Goal: Information Seeking & Learning: Learn about a topic

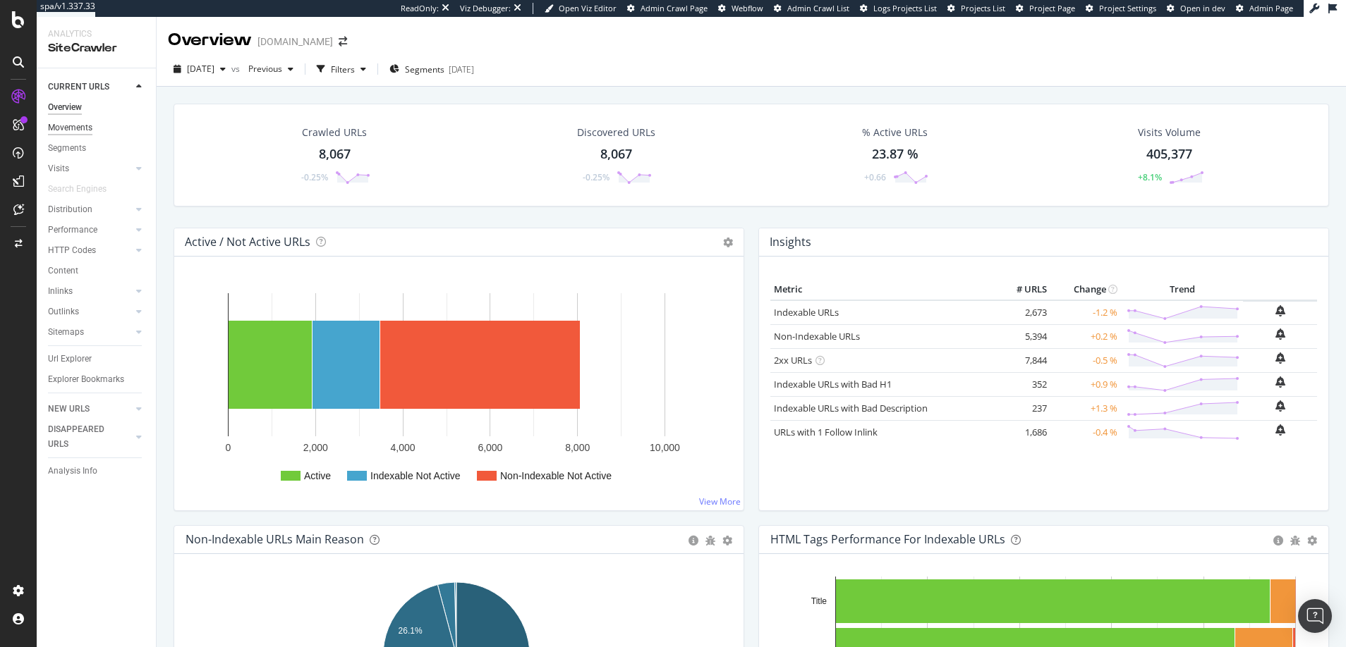
click at [66, 126] on div "Movements" at bounding box center [70, 128] width 44 height 15
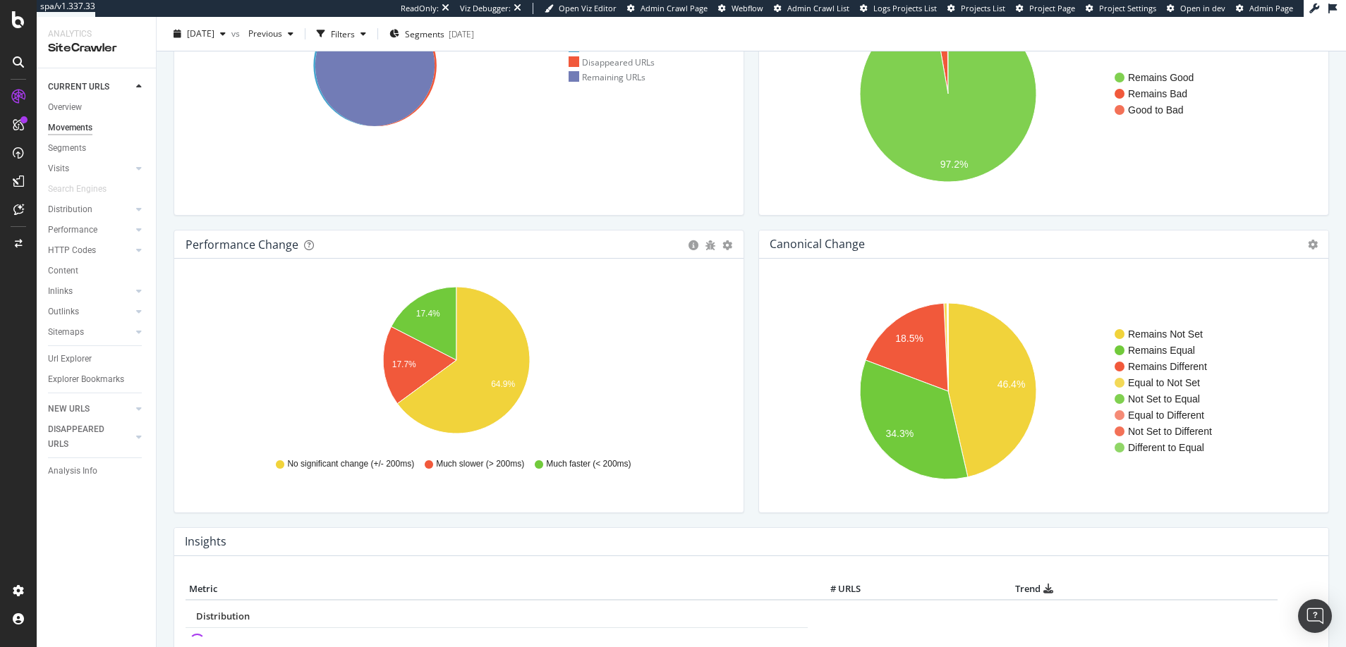
scroll to position [169, 0]
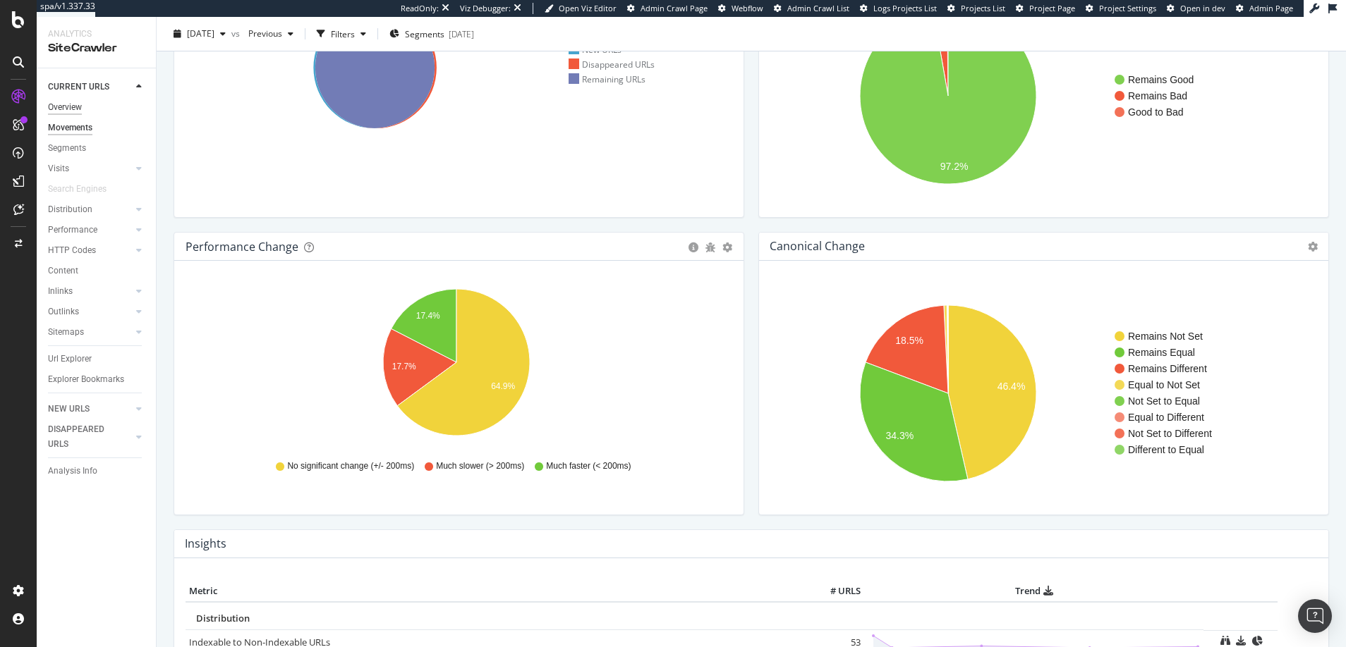
click at [68, 106] on div "Overview" at bounding box center [65, 107] width 34 height 15
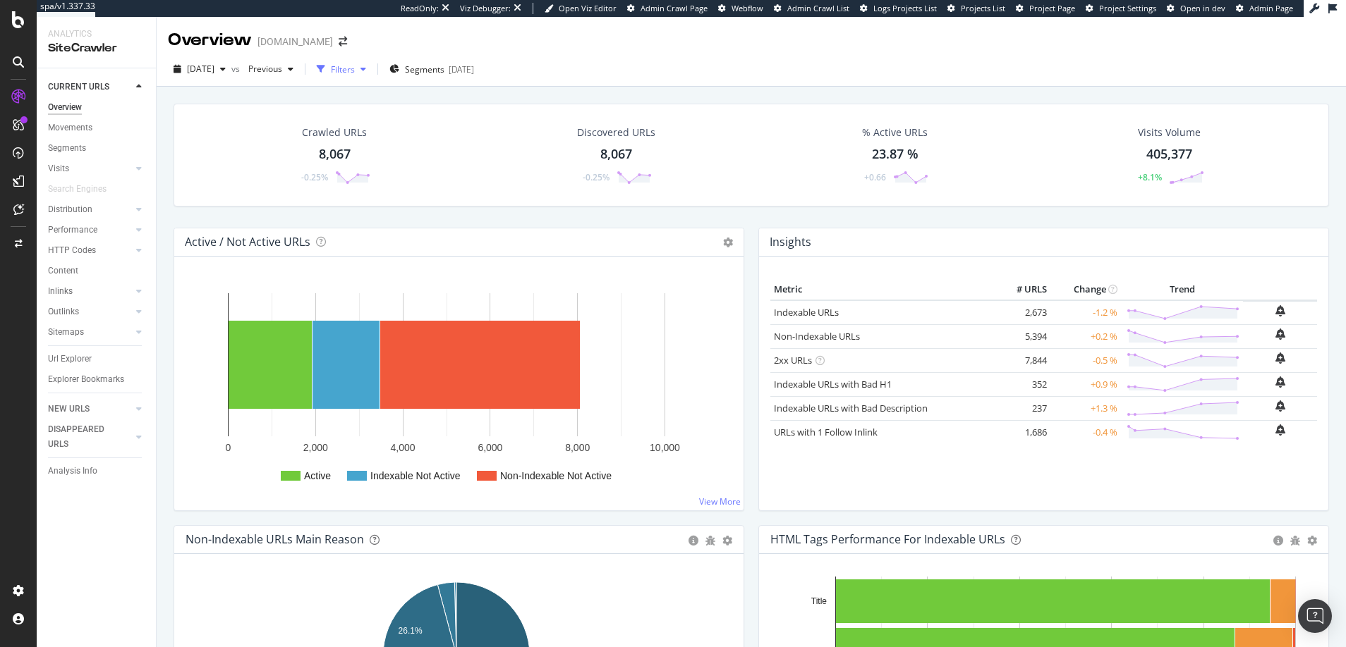
click at [355, 68] on div "Filters" at bounding box center [343, 69] width 24 height 12
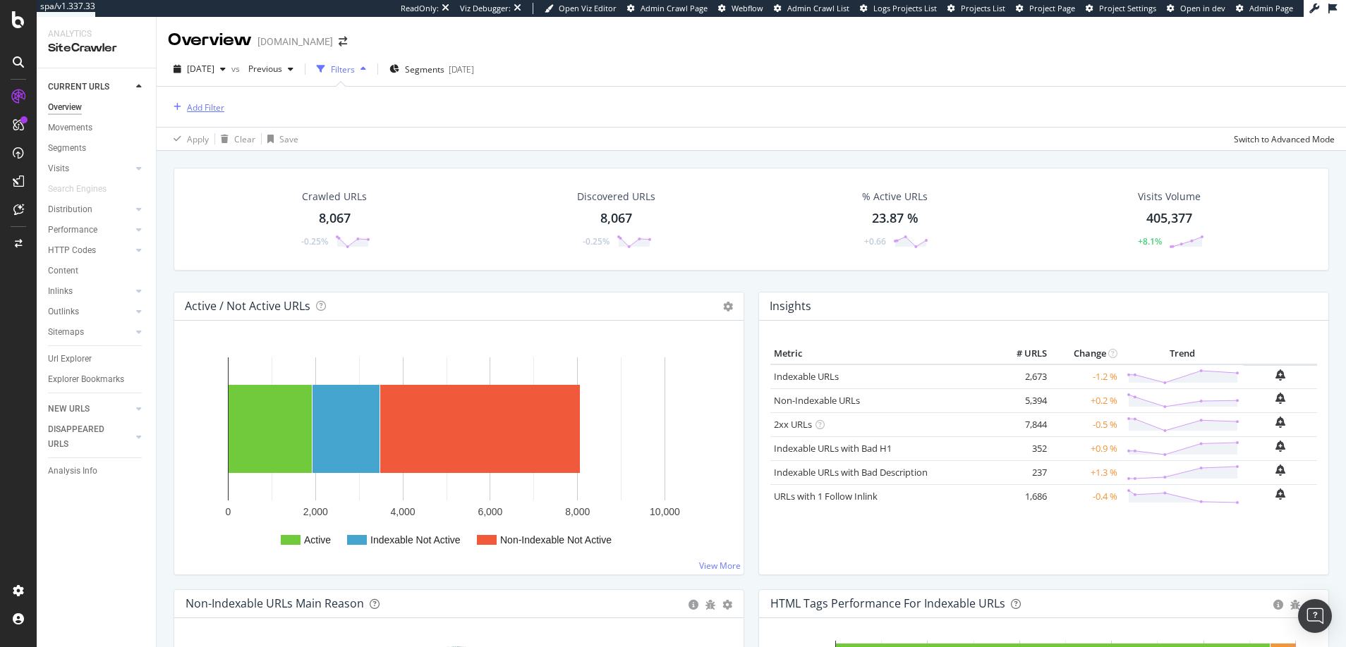
click at [214, 106] on div "Add Filter" at bounding box center [205, 108] width 37 height 12
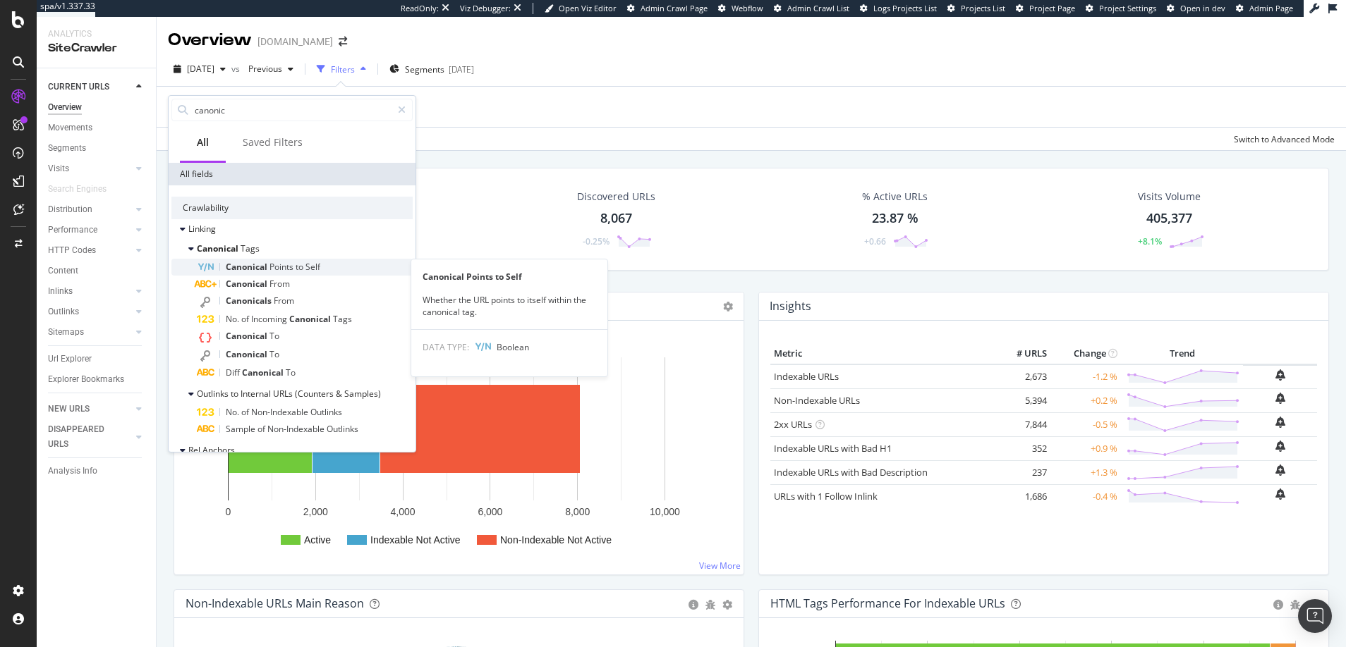
type input "canonic"
click at [245, 265] on span "Canonical" at bounding box center [248, 267] width 44 height 12
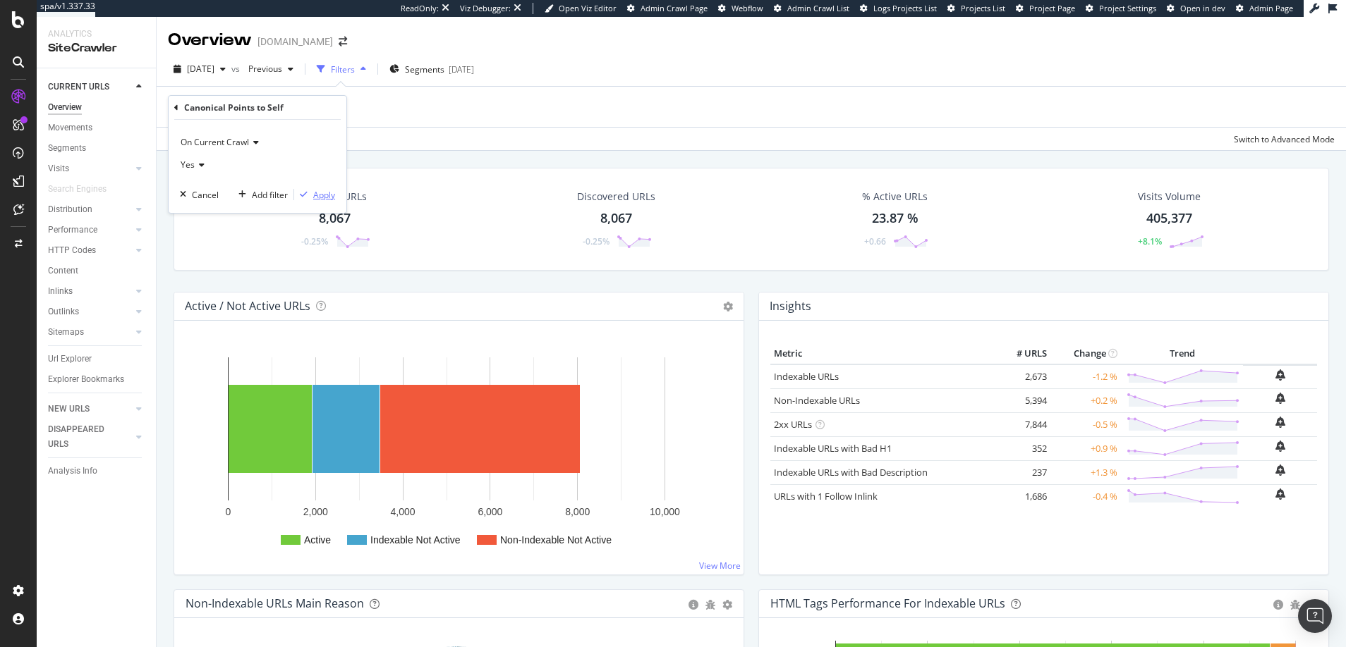
click at [327, 196] on div "Apply" at bounding box center [324, 195] width 22 height 12
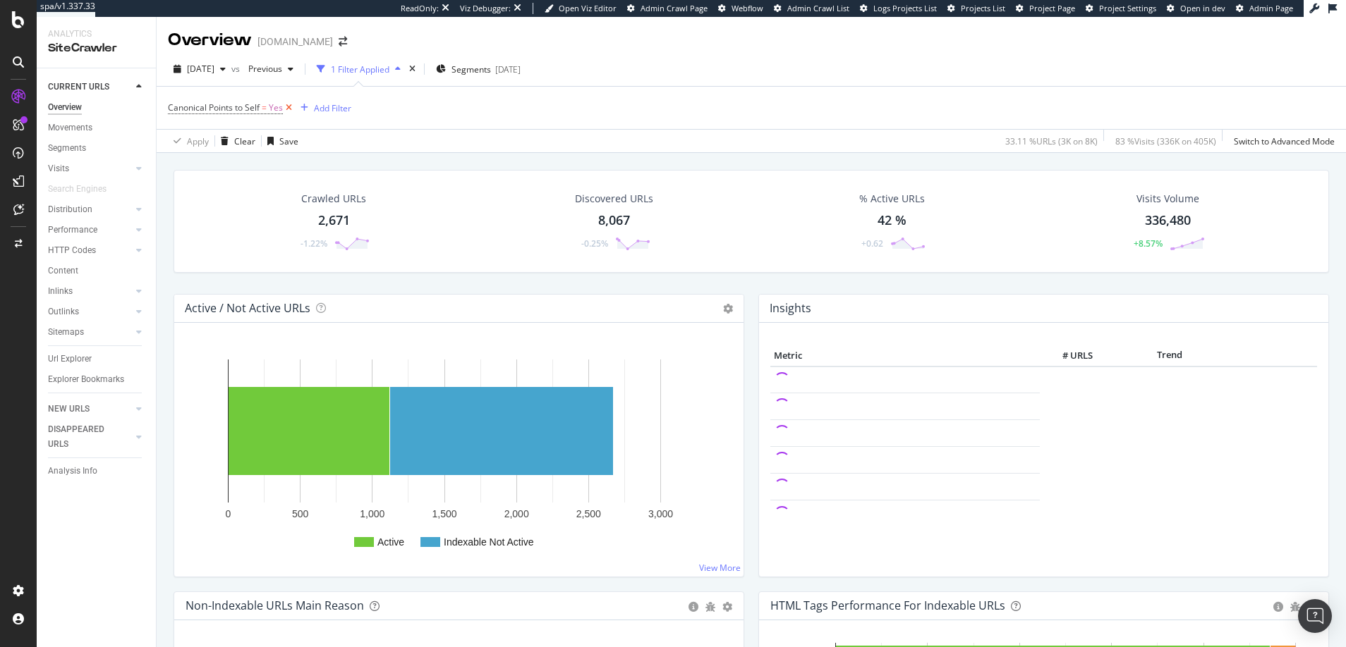
click at [290, 104] on icon at bounding box center [289, 108] width 12 height 14
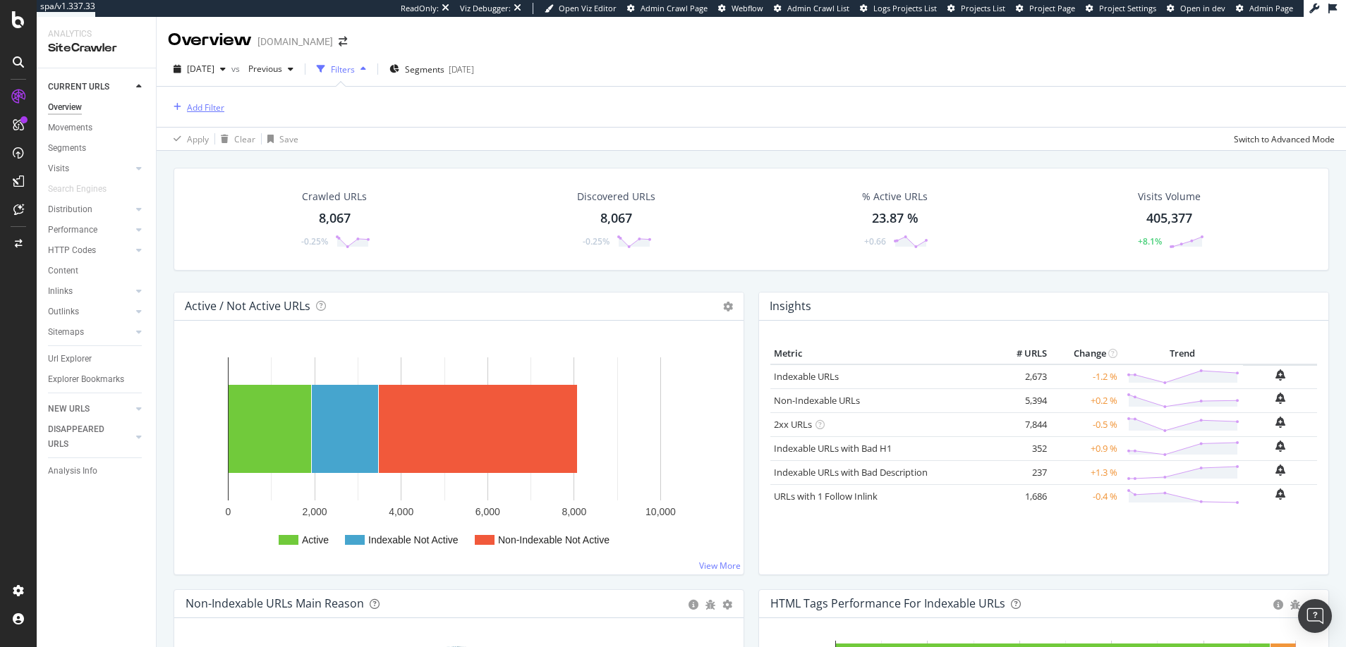
click at [217, 106] on div "Add Filter" at bounding box center [205, 108] width 37 height 12
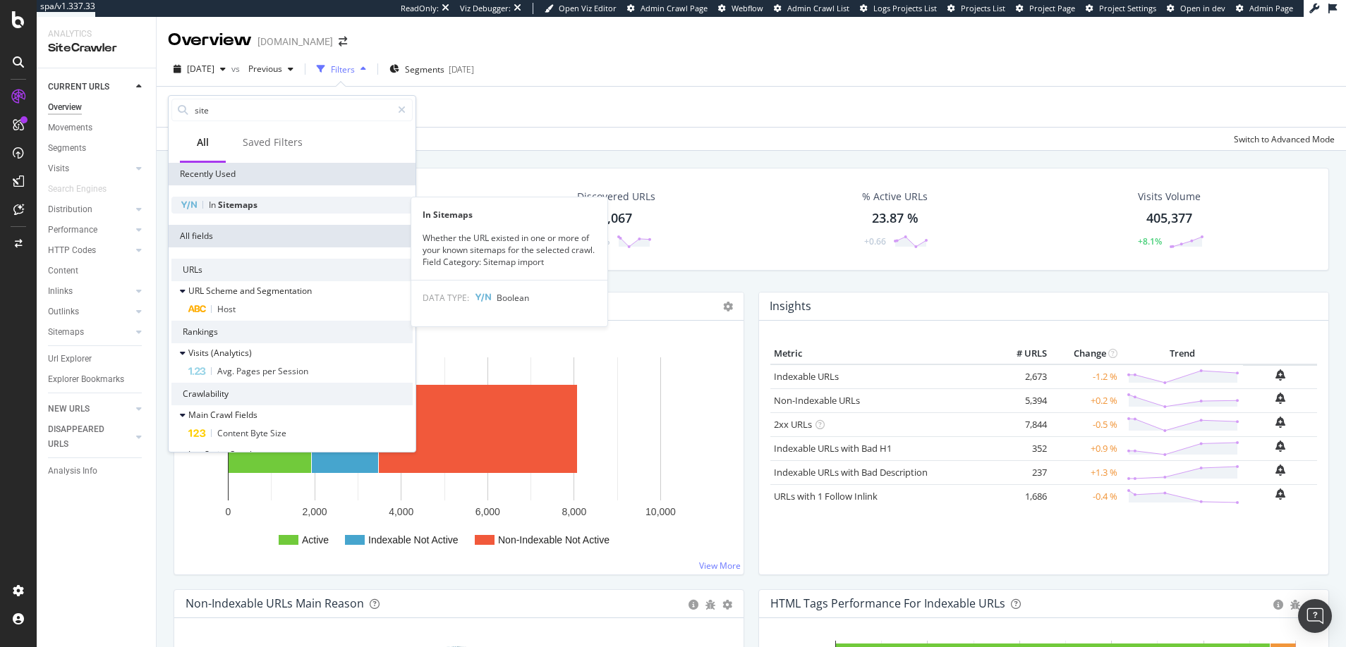
type input "site"
click at [231, 206] on span "Sitemaps" at bounding box center [237, 205] width 39 height 12
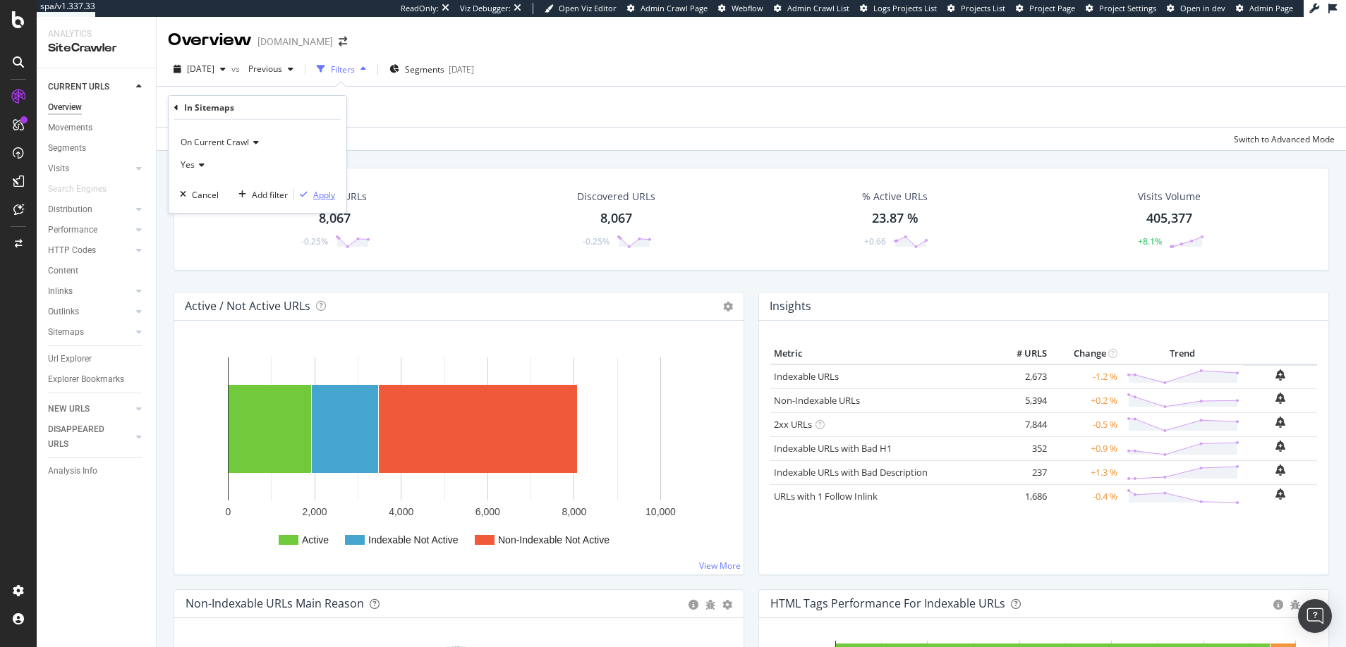
click at [322, 195] on div "Apply" at bounding box center [324, 195] width 22 height 12
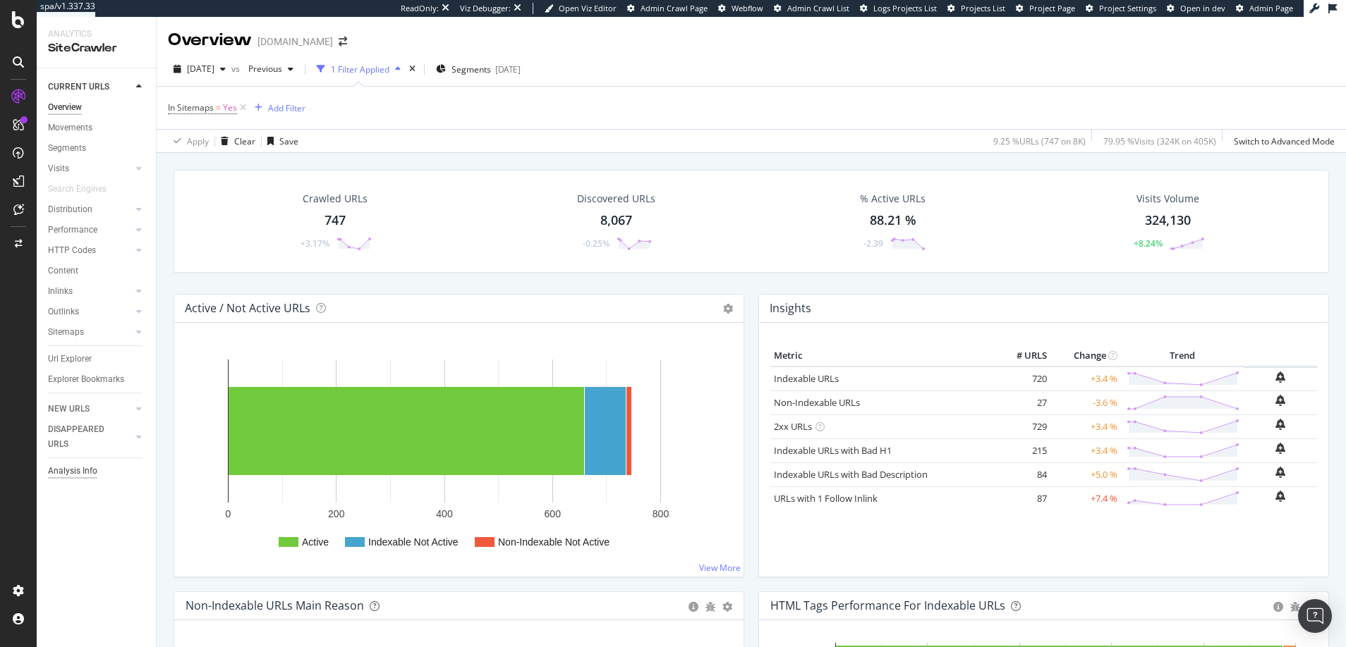
click at [70, 471] on div "Analysis Info" at bounding box center [72, 471] width 49 height 15
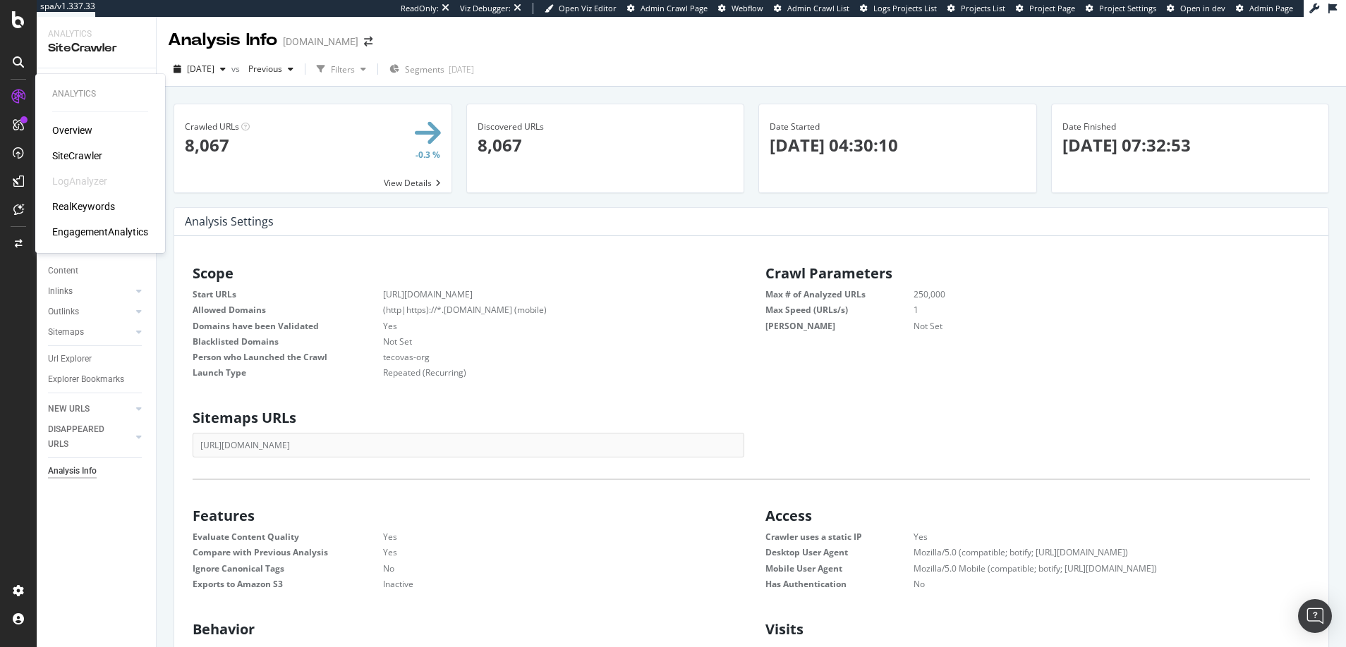
click at [72, 128] on div "Overview" at bounding box center [72, 130] width 40 height 14
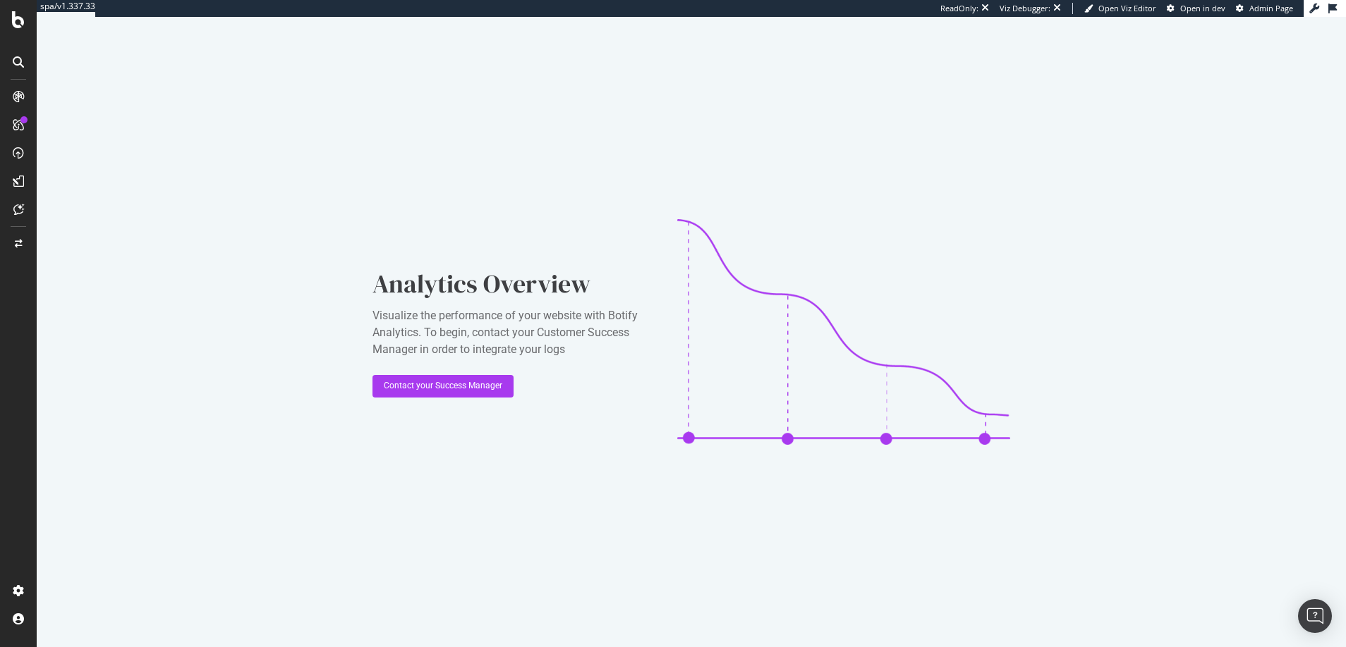
click at [18, 59] on icon at bounding box center [18, 61] width 11 height 11
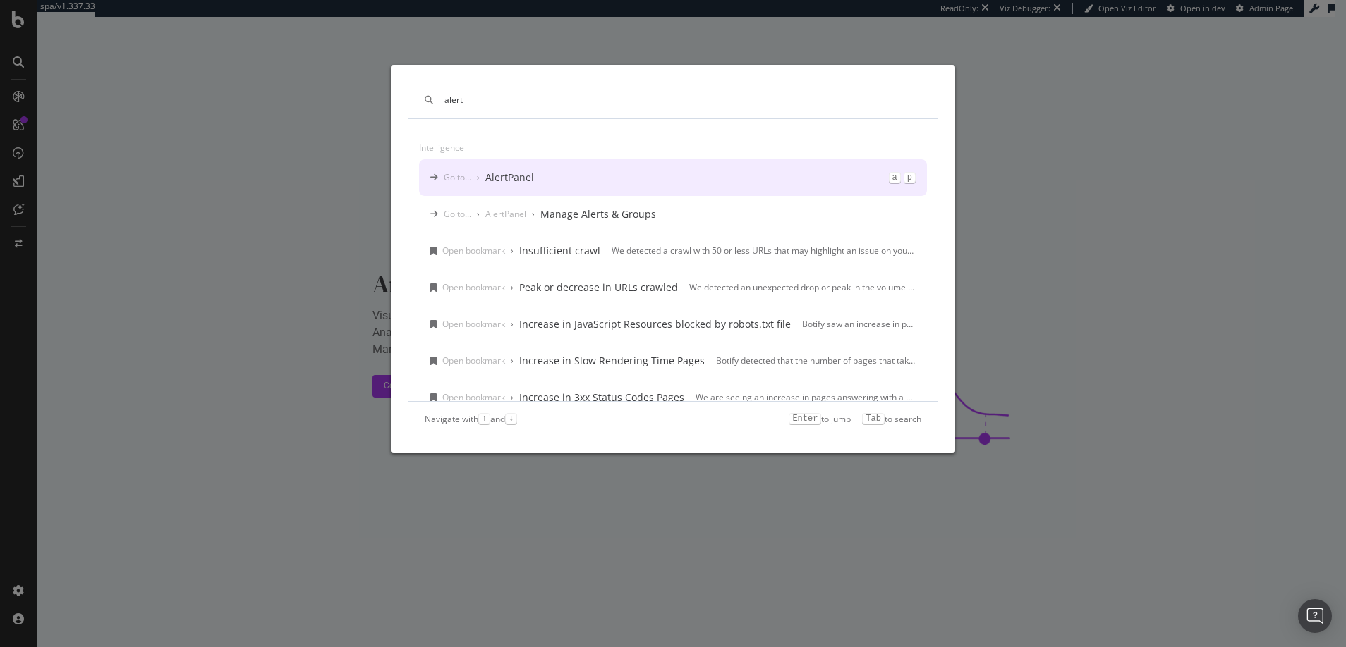
type input "alert"
click at [497, 176] on div "AlertPanel" at bounding box center [509, 178] width 49 height 14
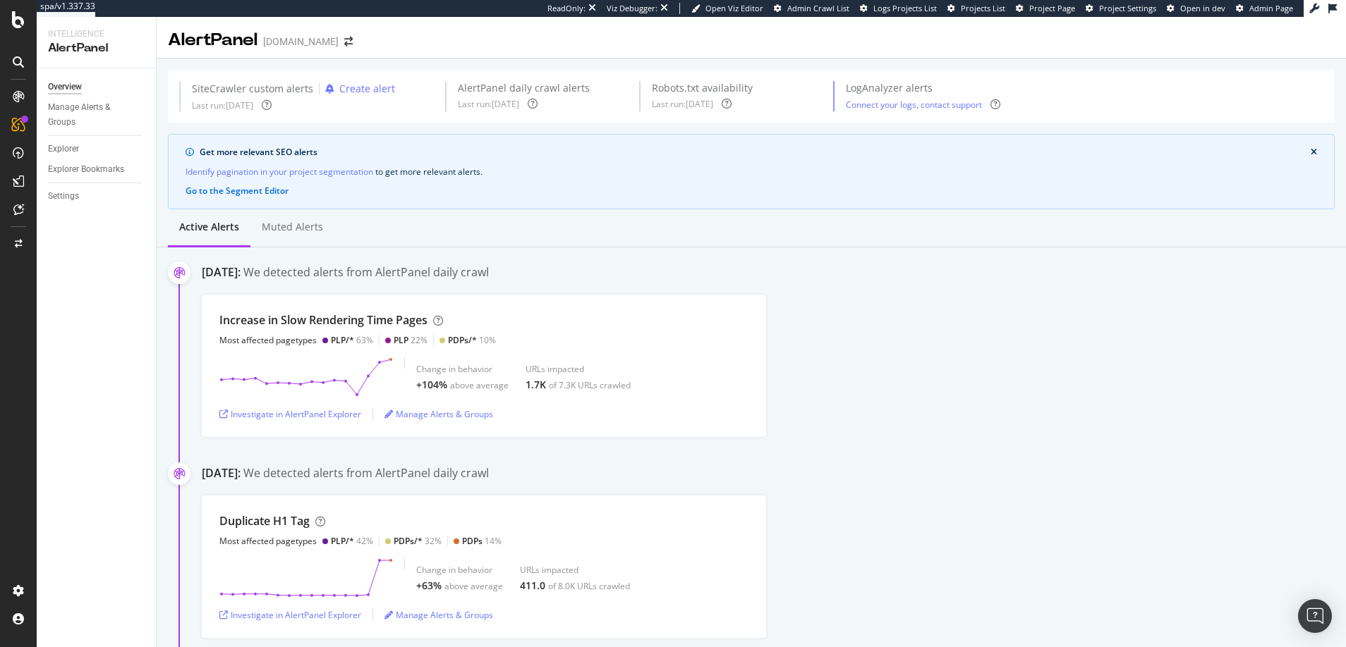
click at [17, 96] on icon at bounding box center [18, 96] width 11 height 11
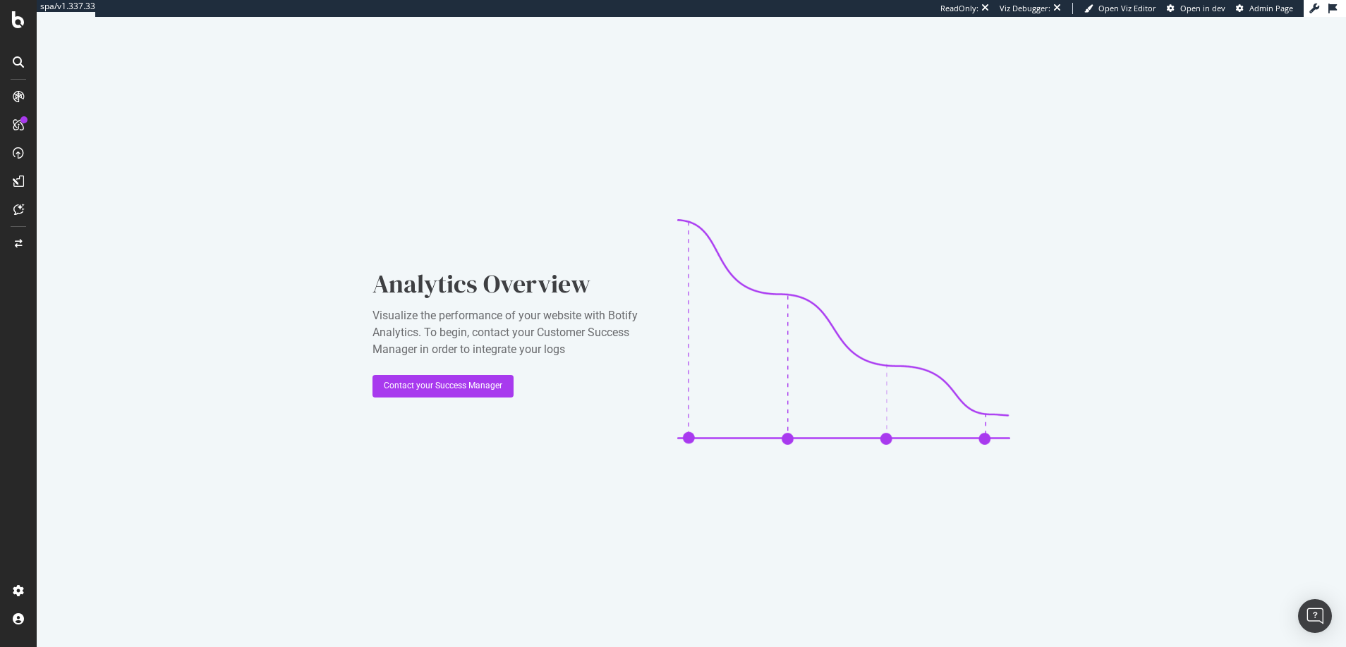
click at [16, 121] on icon at bounding box center [18, 124] width 11 height 11
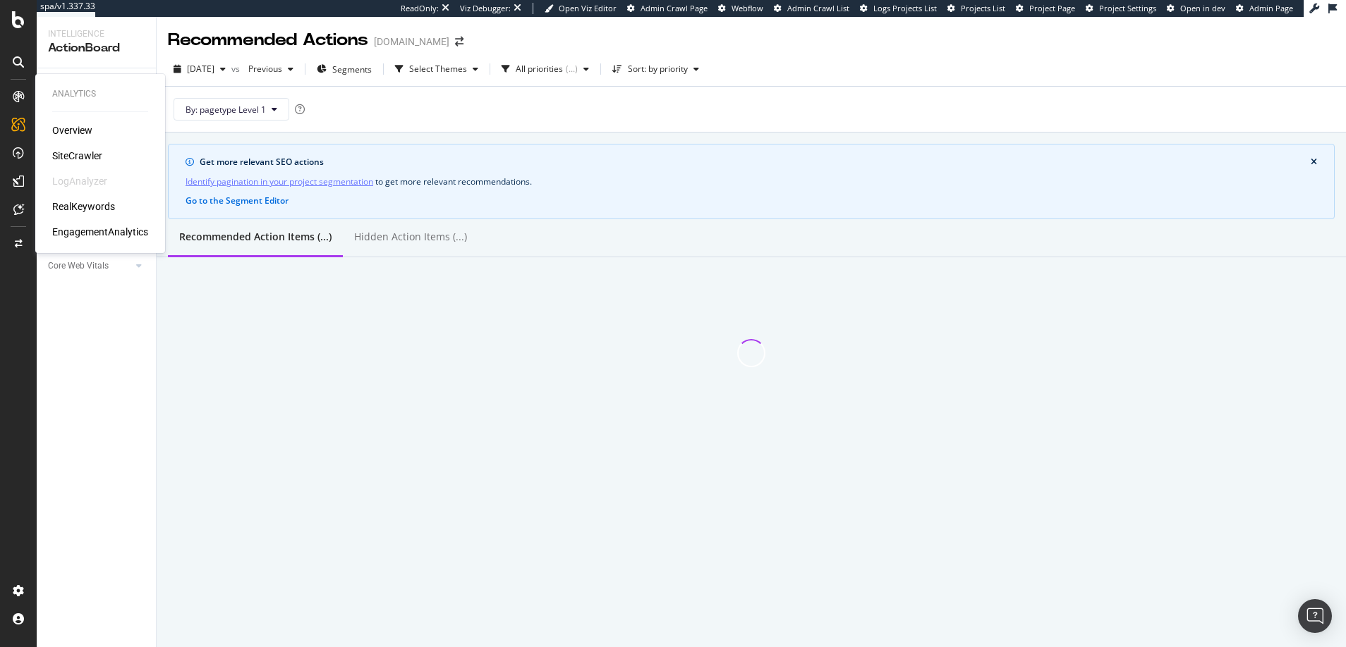
click at [19, 92] on icon at bounding box center [18, 96] width 11 height 11
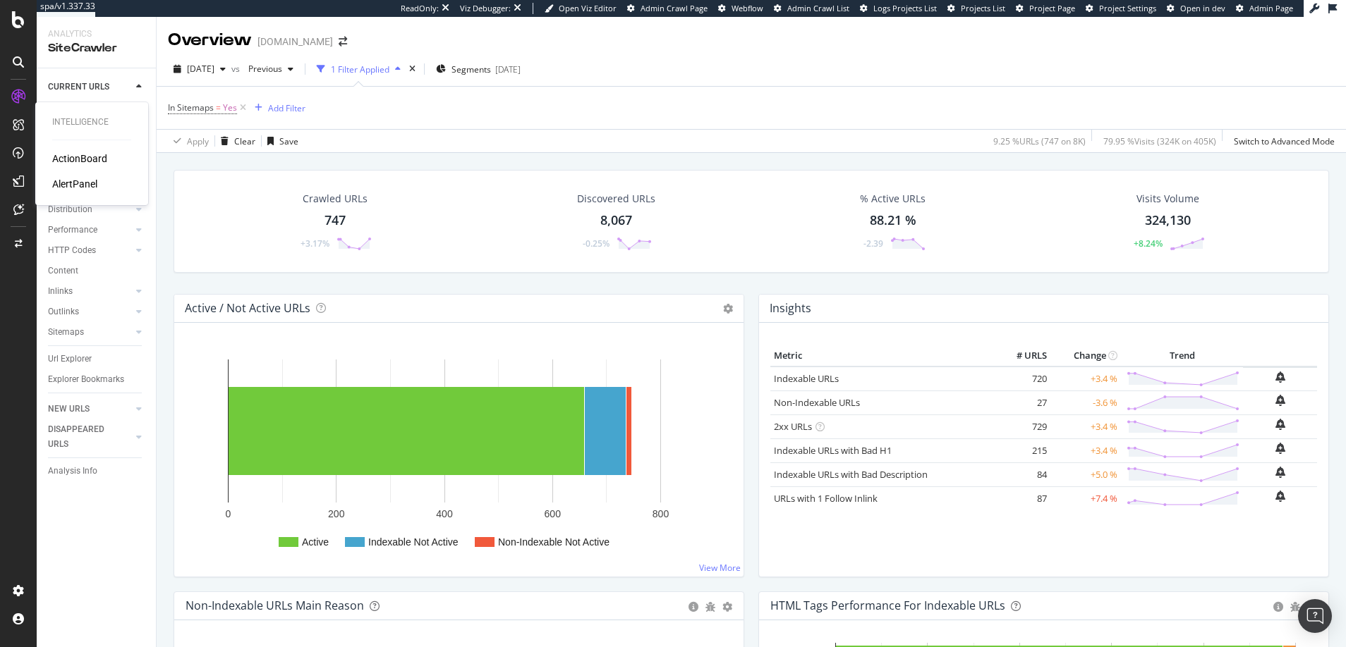
click at [18, 125] on icon at bounding box center [18, 124] width 11 height 11
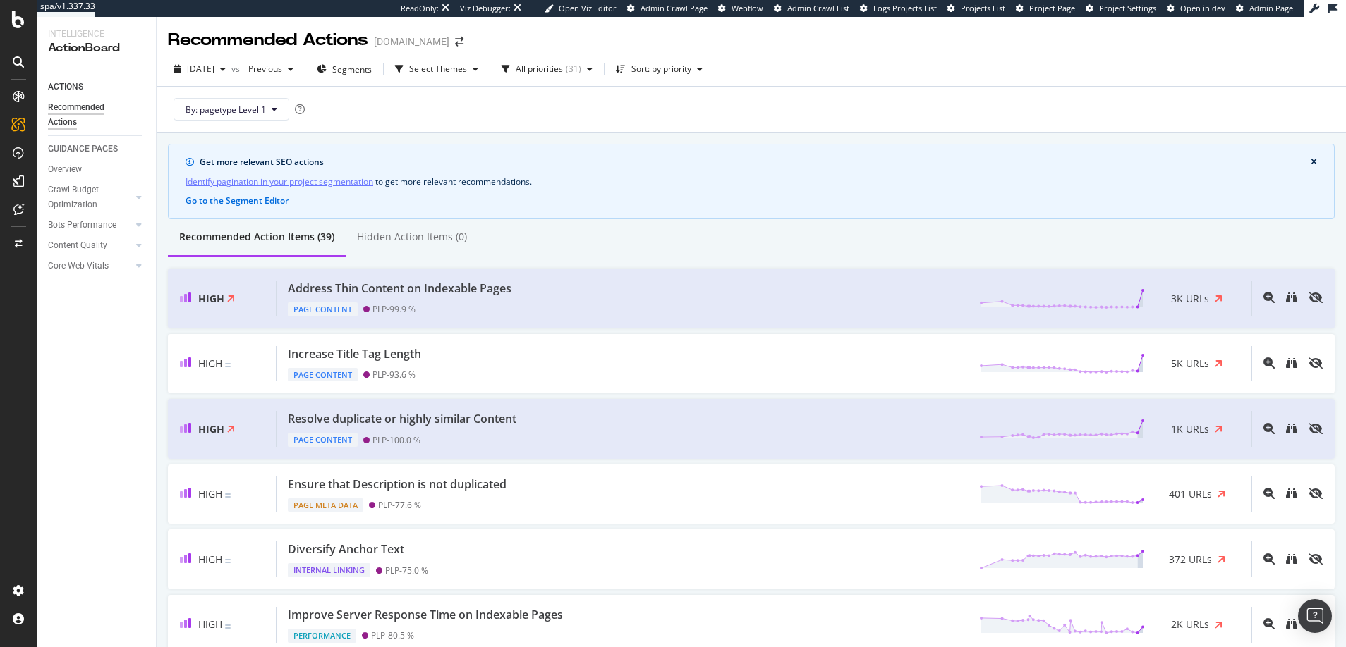
click at [19, 150] on icon at bounding box center [18, 152] width 11 height 11
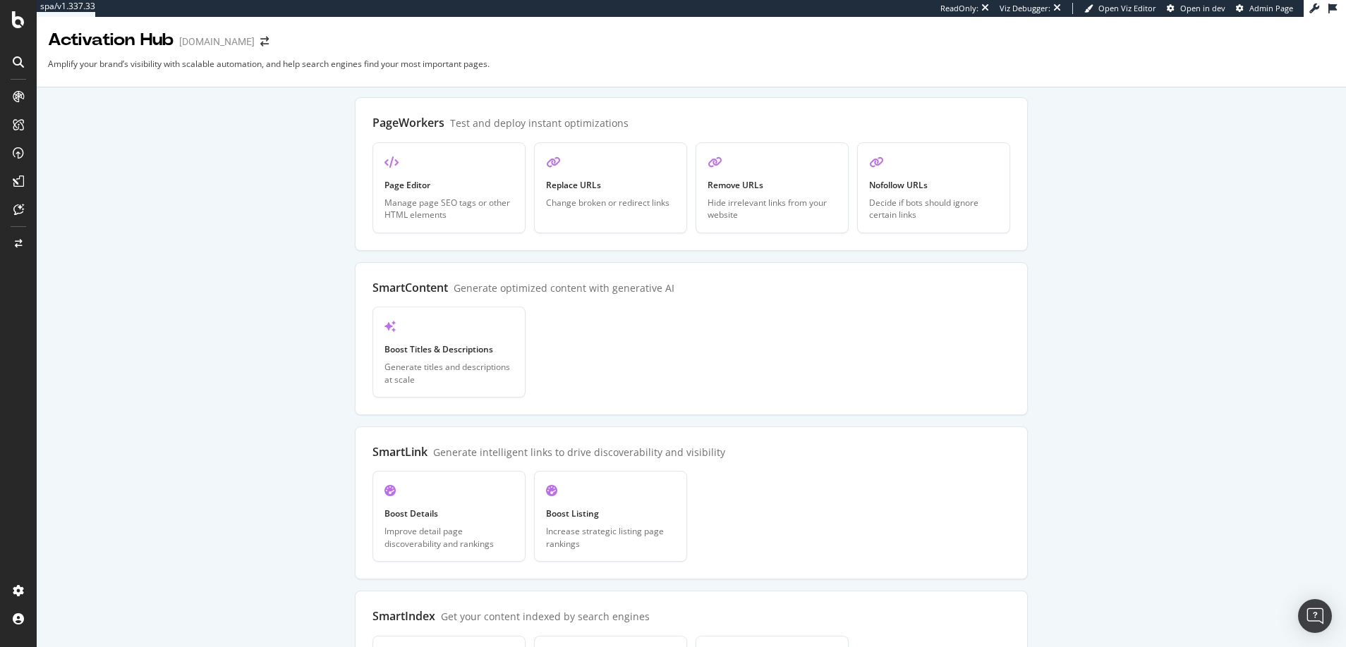
click at [18, 97] on icon at bounding box center [18, 96] width 11 height 11
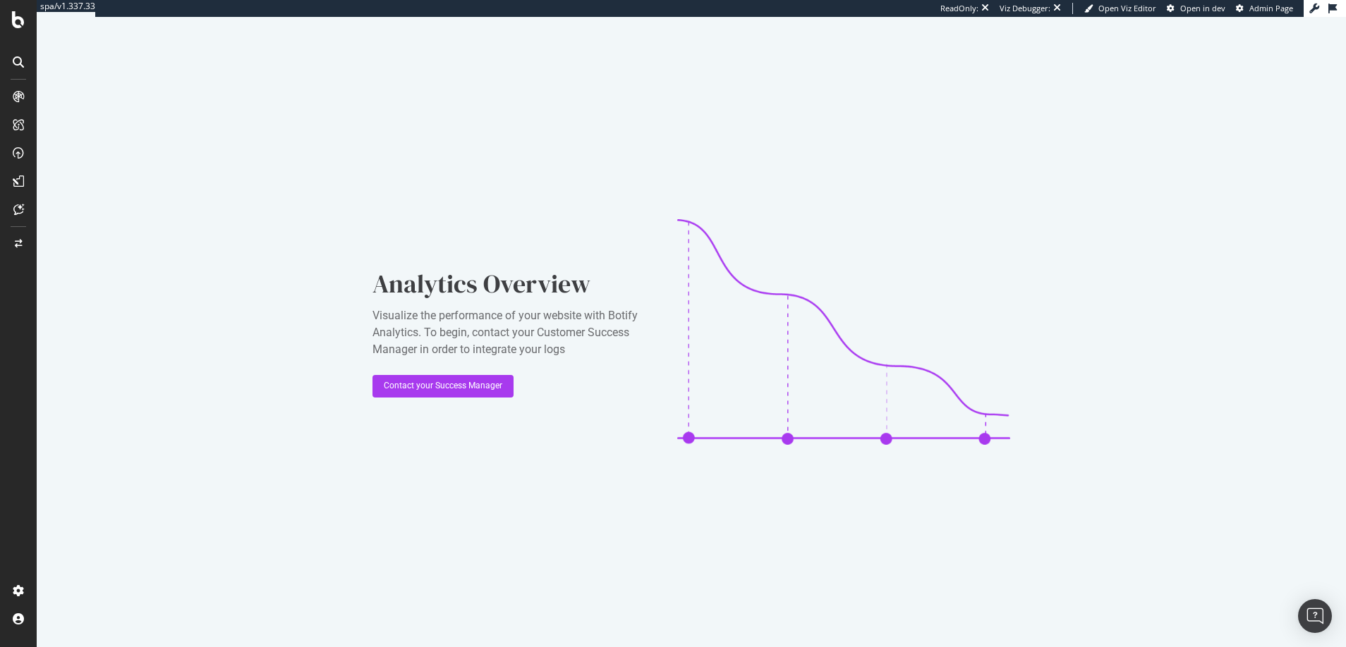
click at [16, 56] on icon at bounding box center [18, 61] width 11 height 11
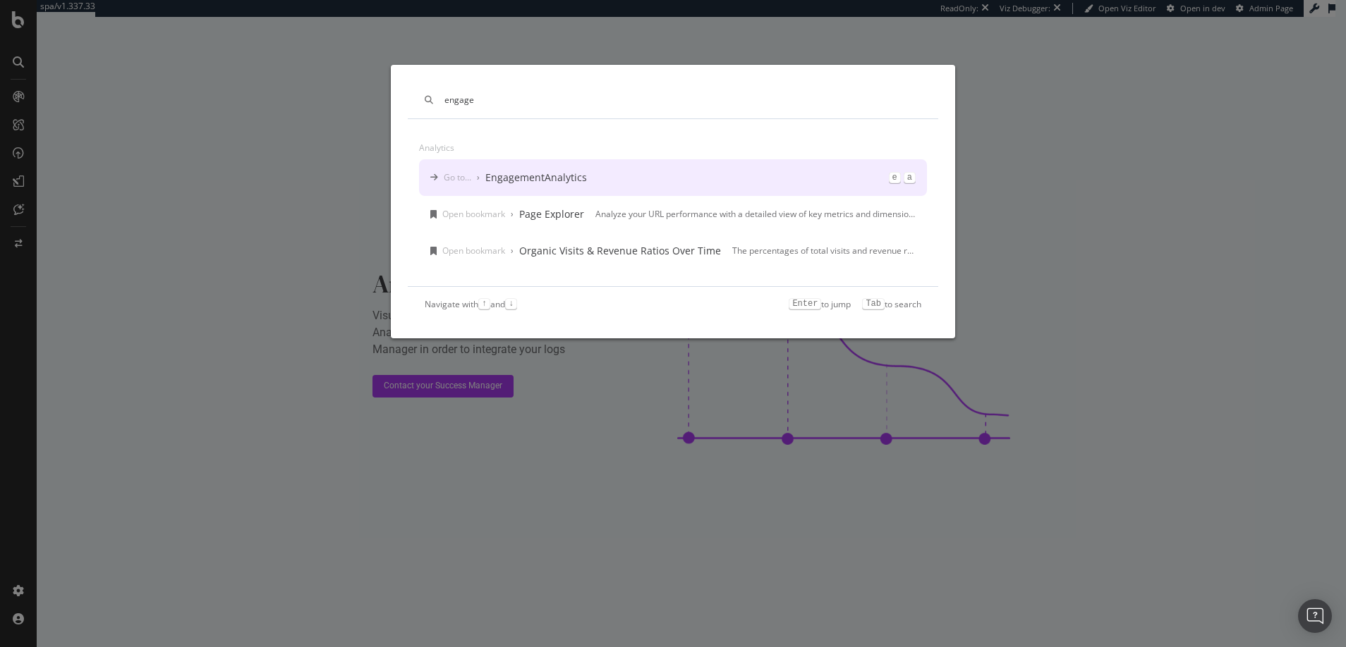
type input "engage"
click at [510, 180] on div "EngagementAnalytics" at bounding box center [536, 178] width 102 height 14
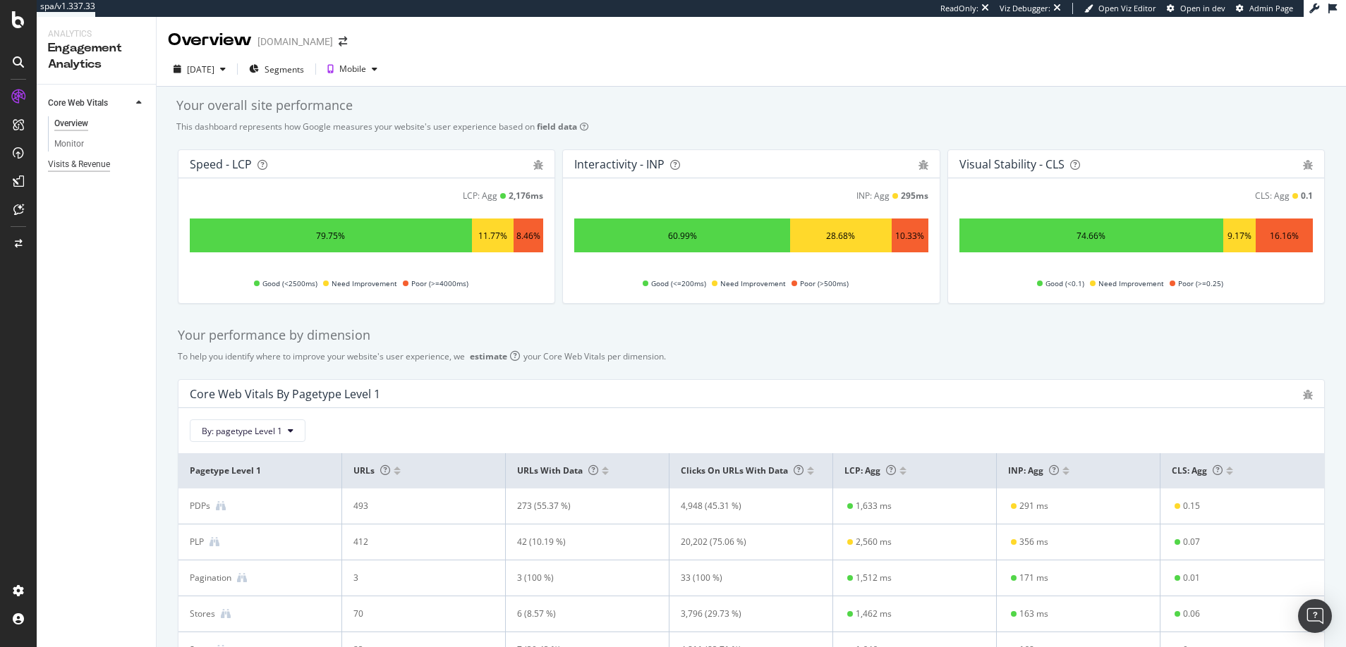
click at [82, 162] on div "Visits & Revenue" at bounding box center [79, 164] width 62 height 15
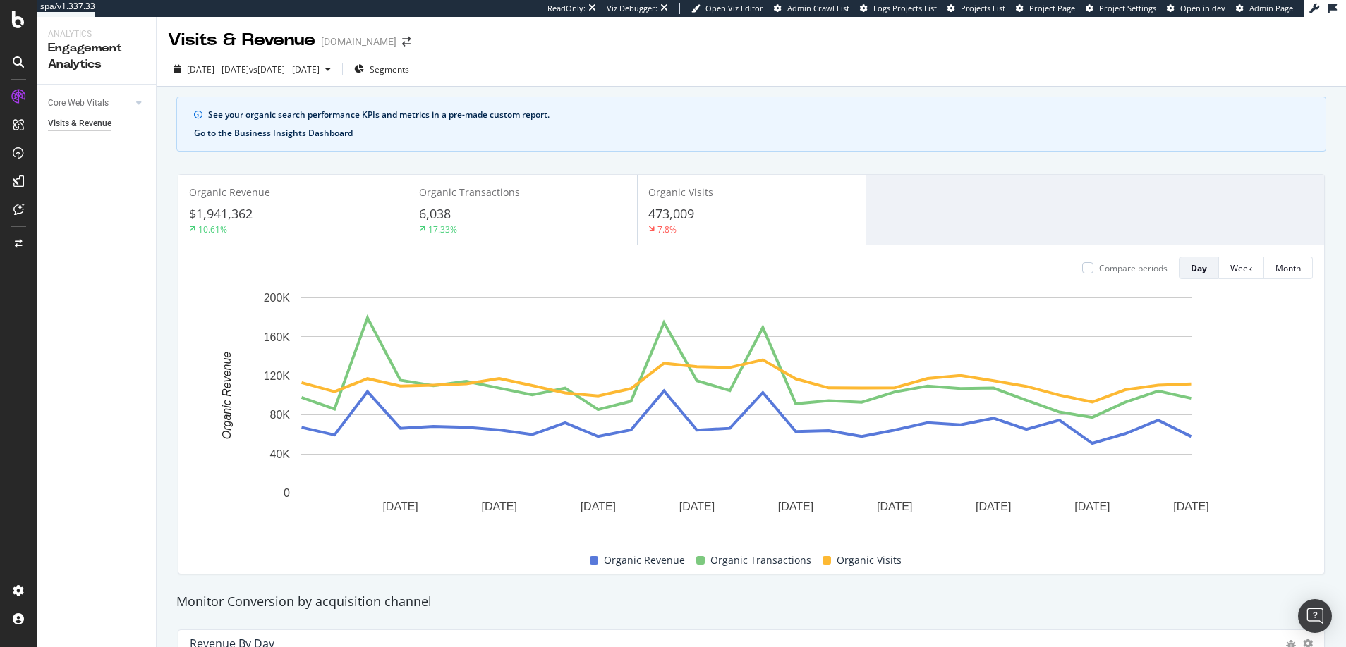
click at [254, 134] on button "Go to the Business Insights Dashboard" at bounding box center [273, 133] width 159 height 13
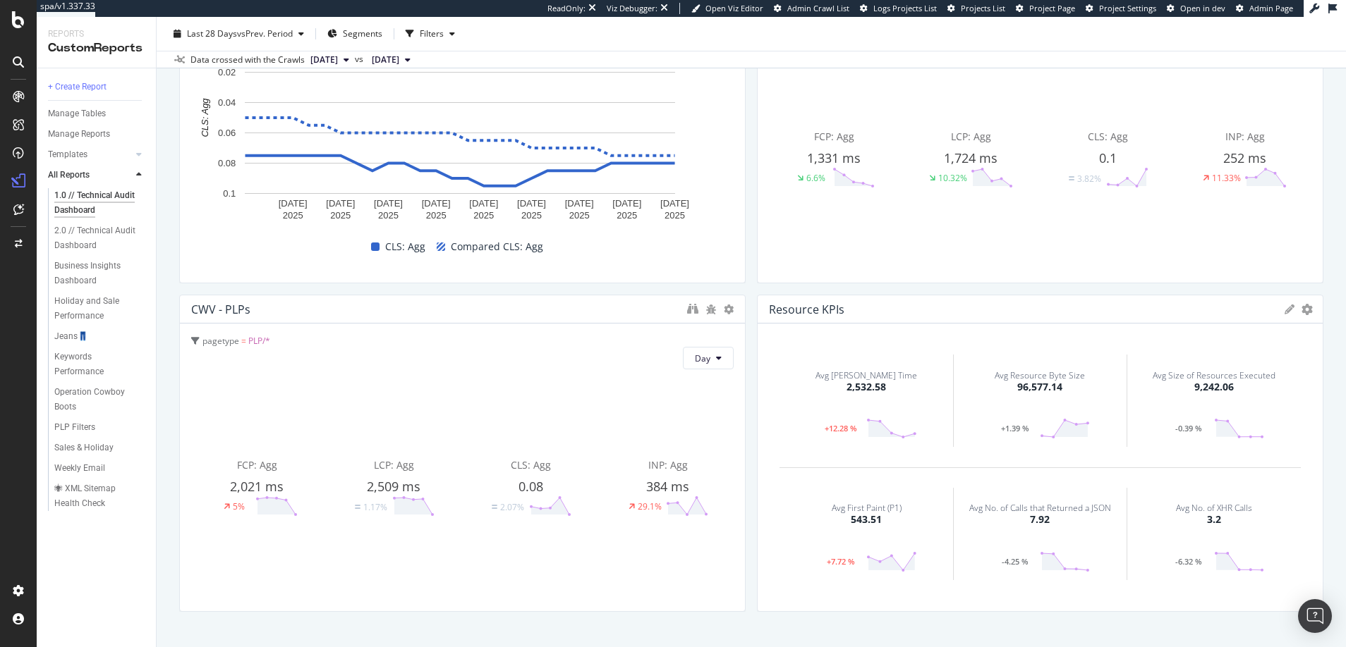
scroll to position [2597, 0]
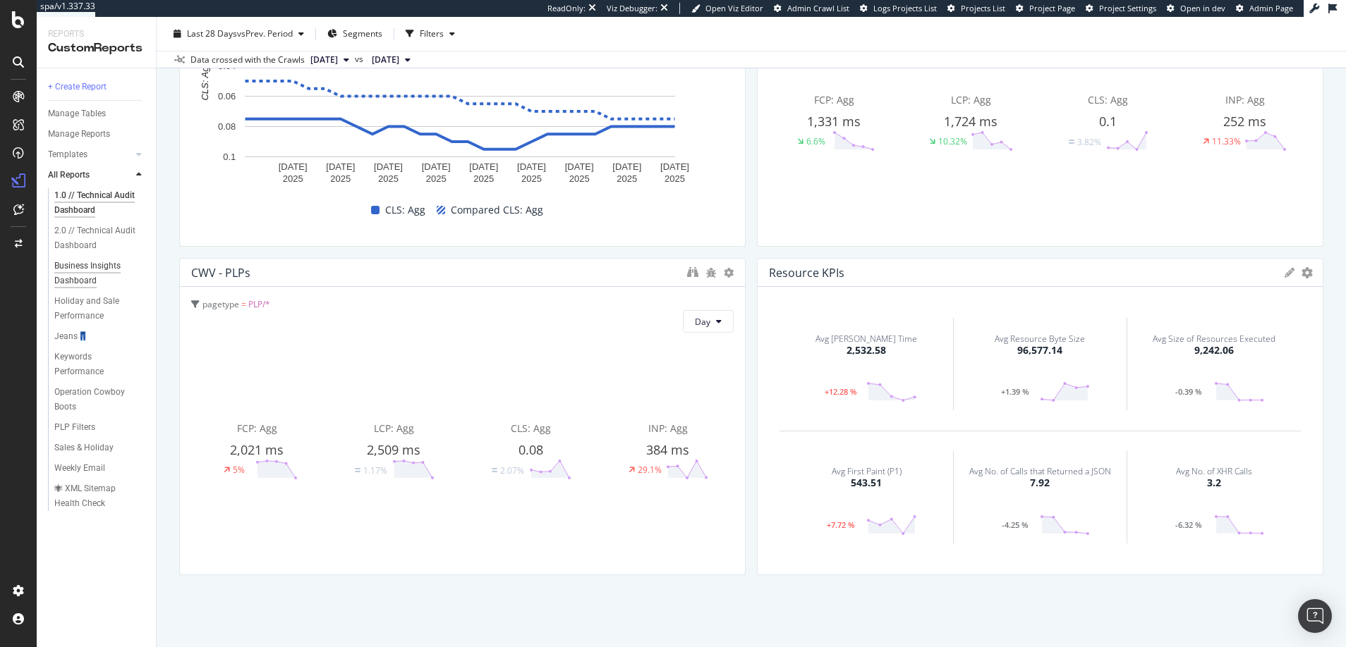
click at [75, 267] on div "Business Insights Dashboard" at bounding box center [94, 274] width 81 height 30
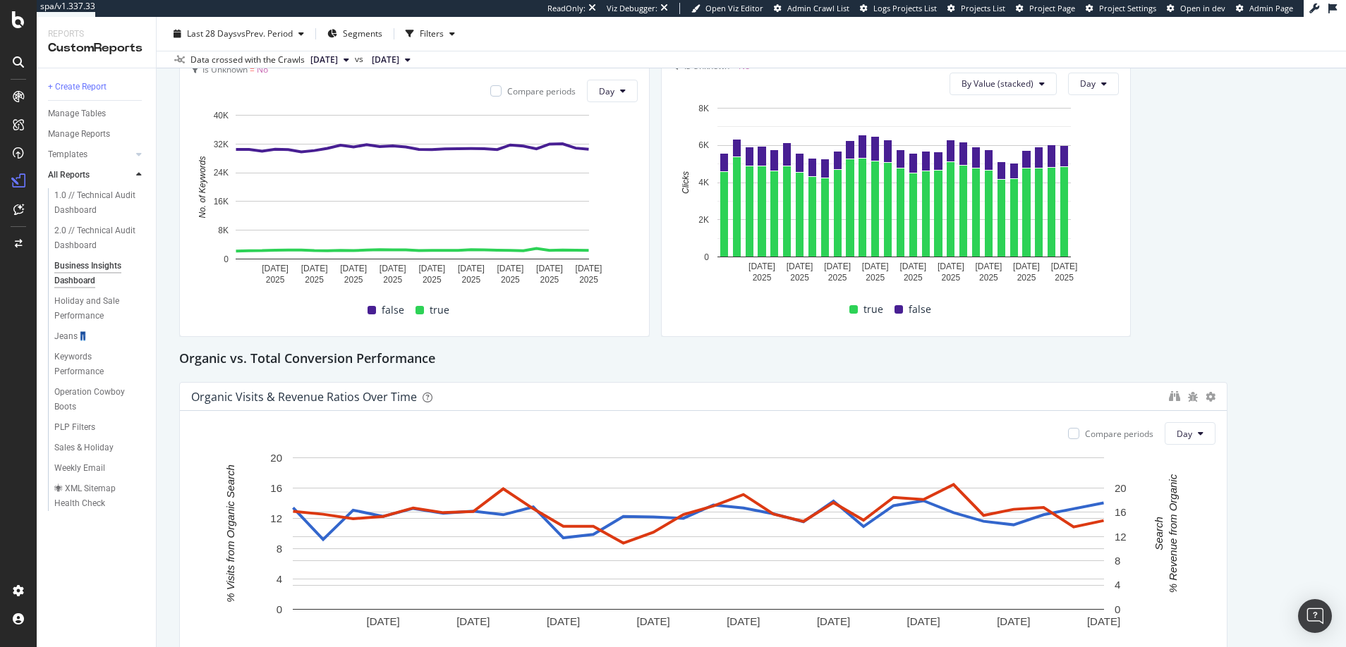
scroll to position [300, 0]
